Goal: Task Accomplishment & Management: Manage account settings

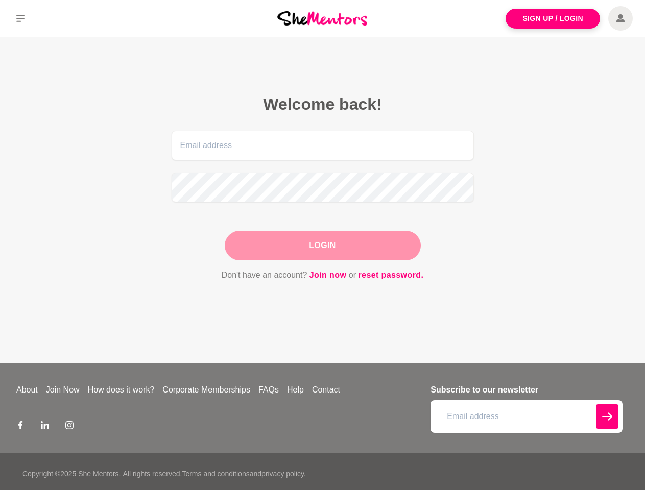
click at [322, 245] on div "Login" at bounding box center [323, 246] width 196 height 30
click at [20, 18] on icon at bounding box center [20, 18] width 8 height 7
click at [322, 245] on div "Login" at bounding box center [323, 246] width 196 height 30
click at [20, 18] on icon at bounding box center [20, 18] width 8 height 7
click at [322, 245] on div "Login" at bounding box center [323, 246] width 196 height 30
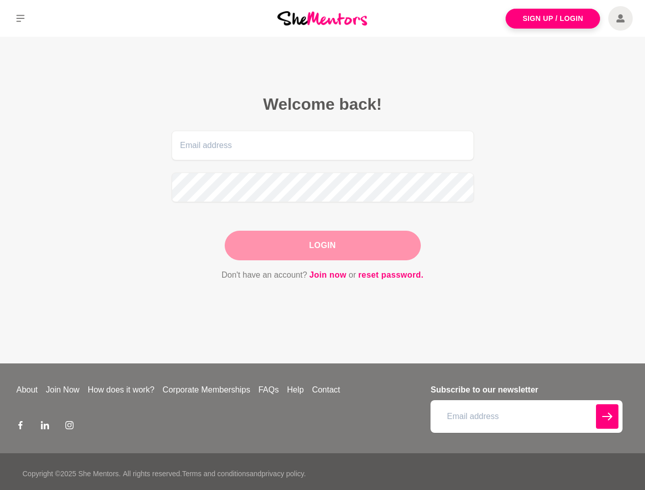
click at [20, 18] on icon at bounding box center [20, 18] width 8 height 7
